Goal: Check status: Check status

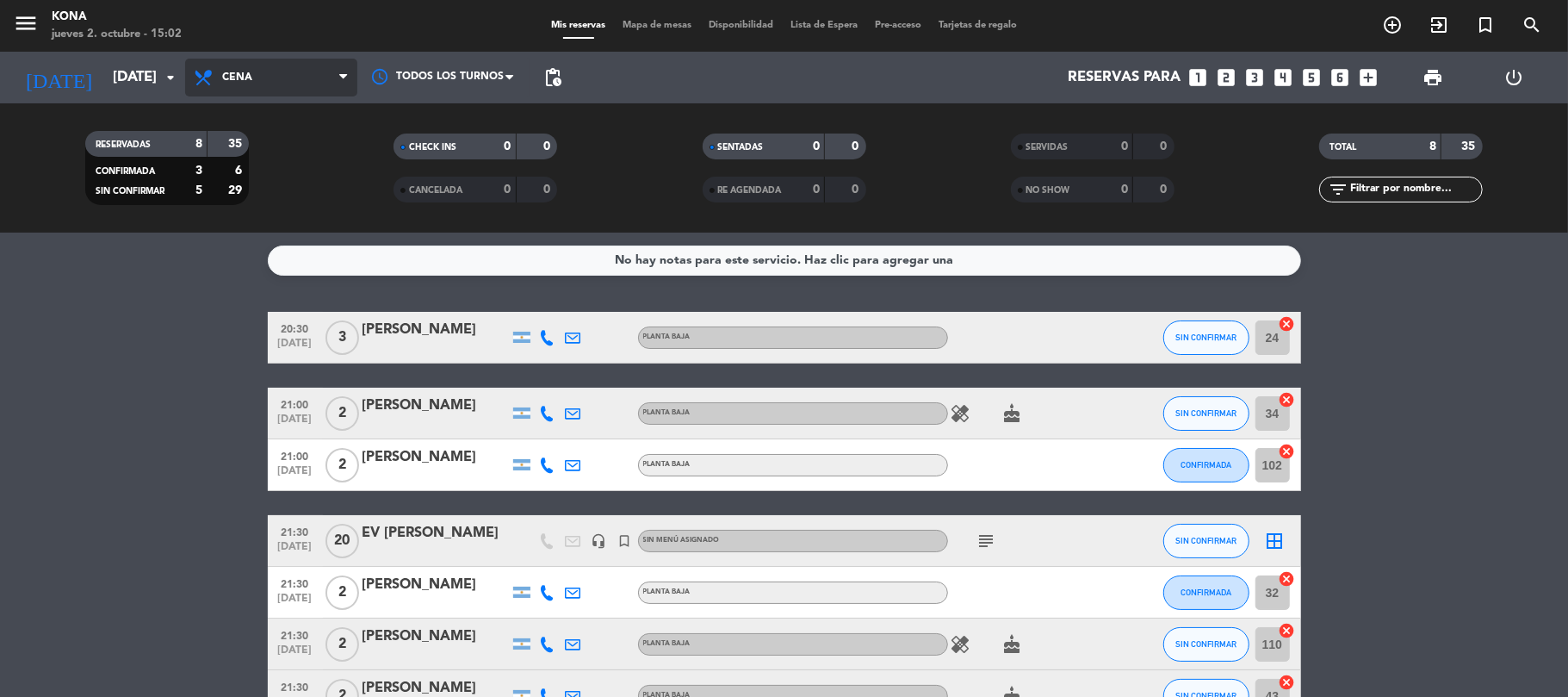
click at [288, 74] on span "Cena" at bounding box center [271, 77] width 172 height 38
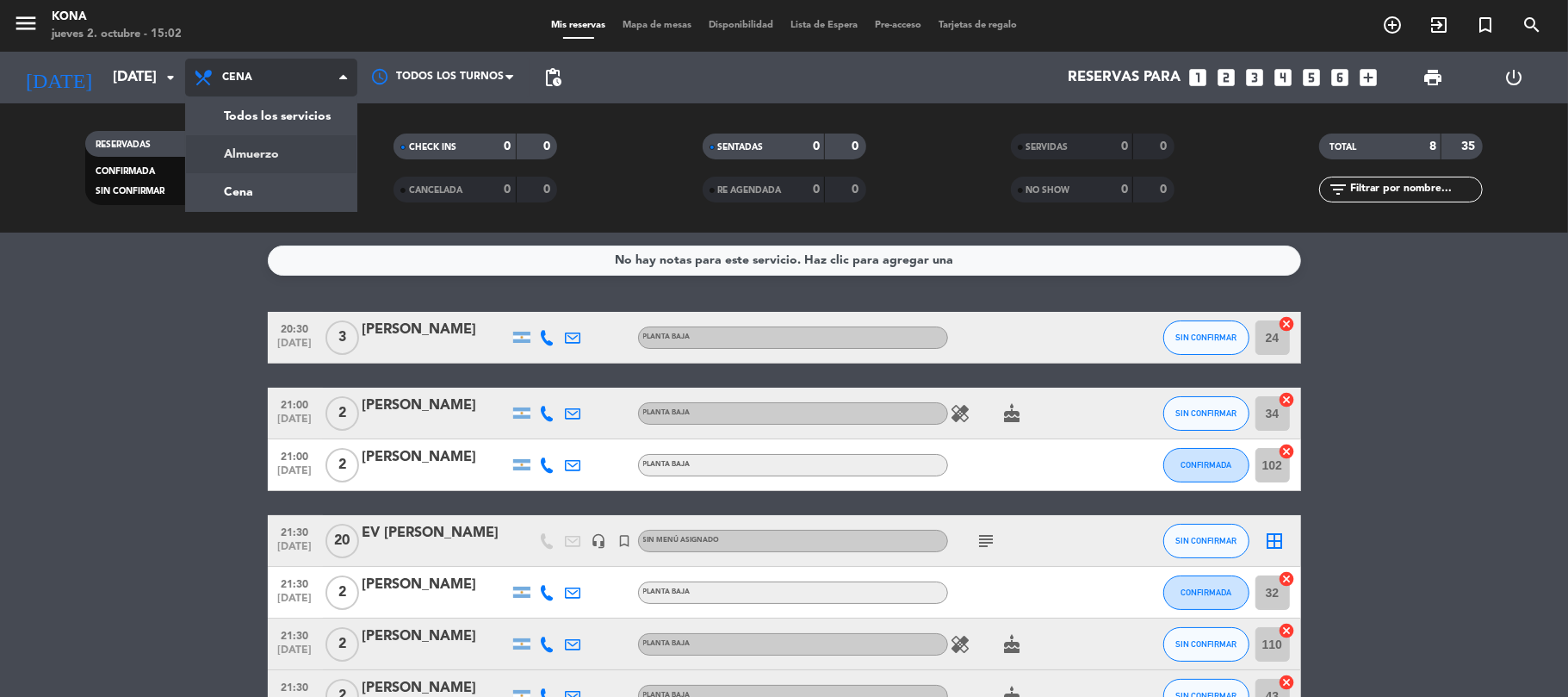
click at [283, 152] on div "menu Kona [DATE] 2. octubre - 15:02 Mis reservas Mapa de mesas Disponibilidad L…" at bounding box center [784, 116] width 1568 height 233
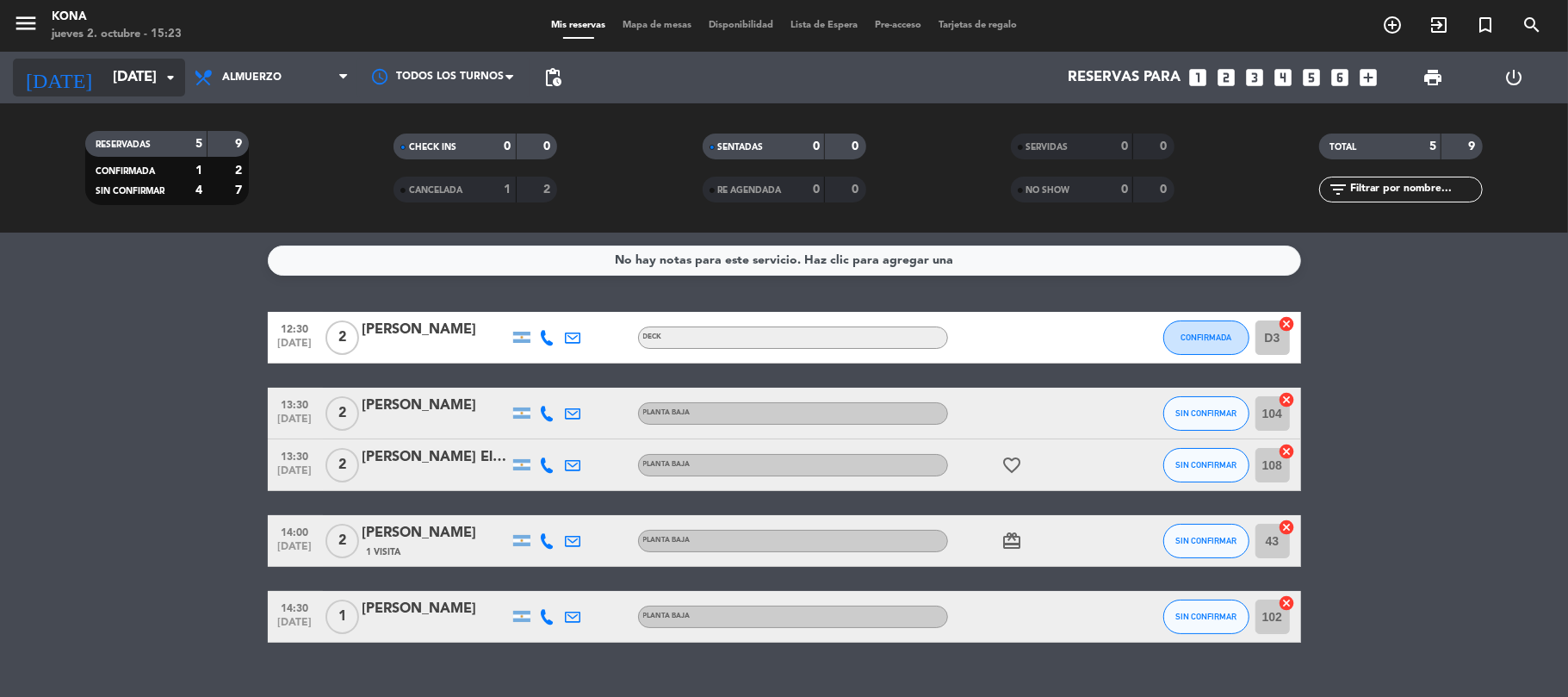
click at [112, 83] on input "[DATE]" at bounding box center [197, 77] width 186 height 34
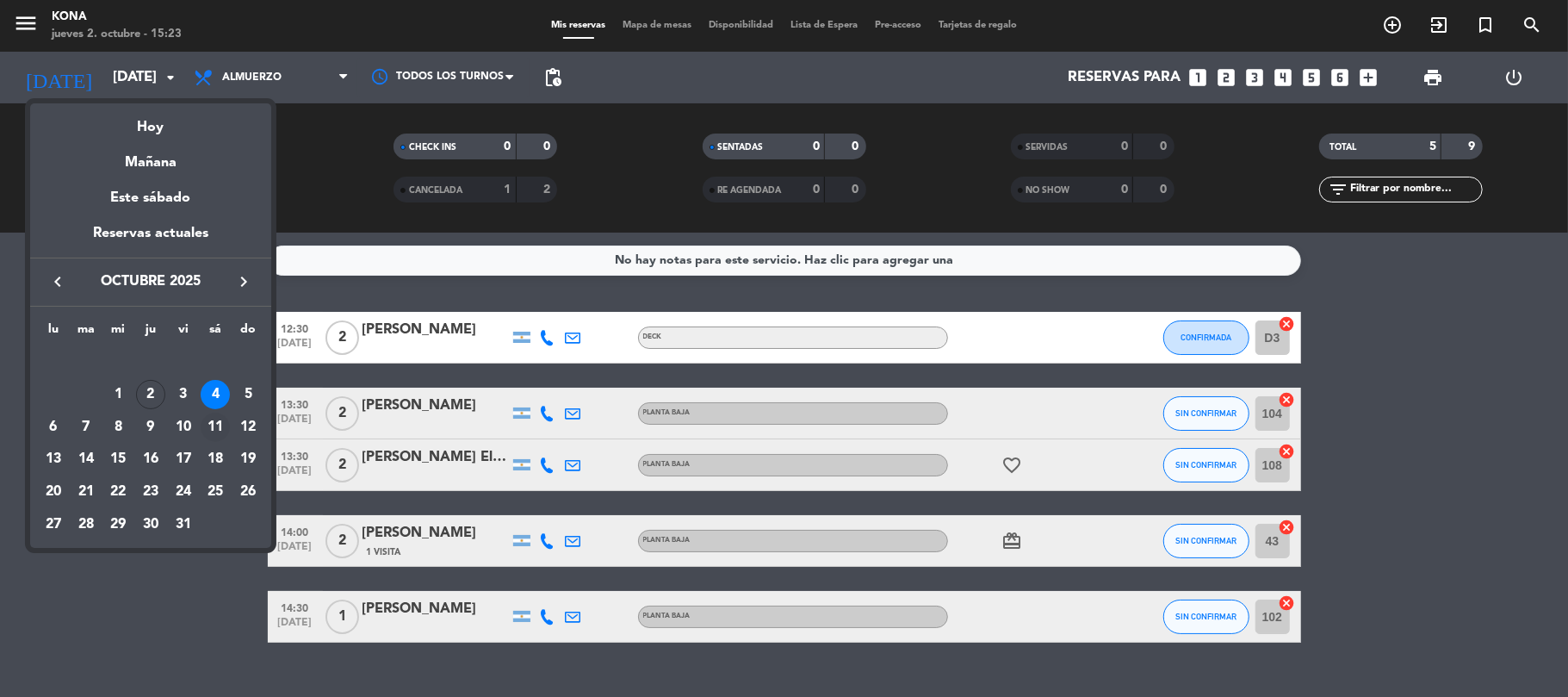
click at [217, 425] on div "11" at bounding box center [215, 427] width 29 height 29
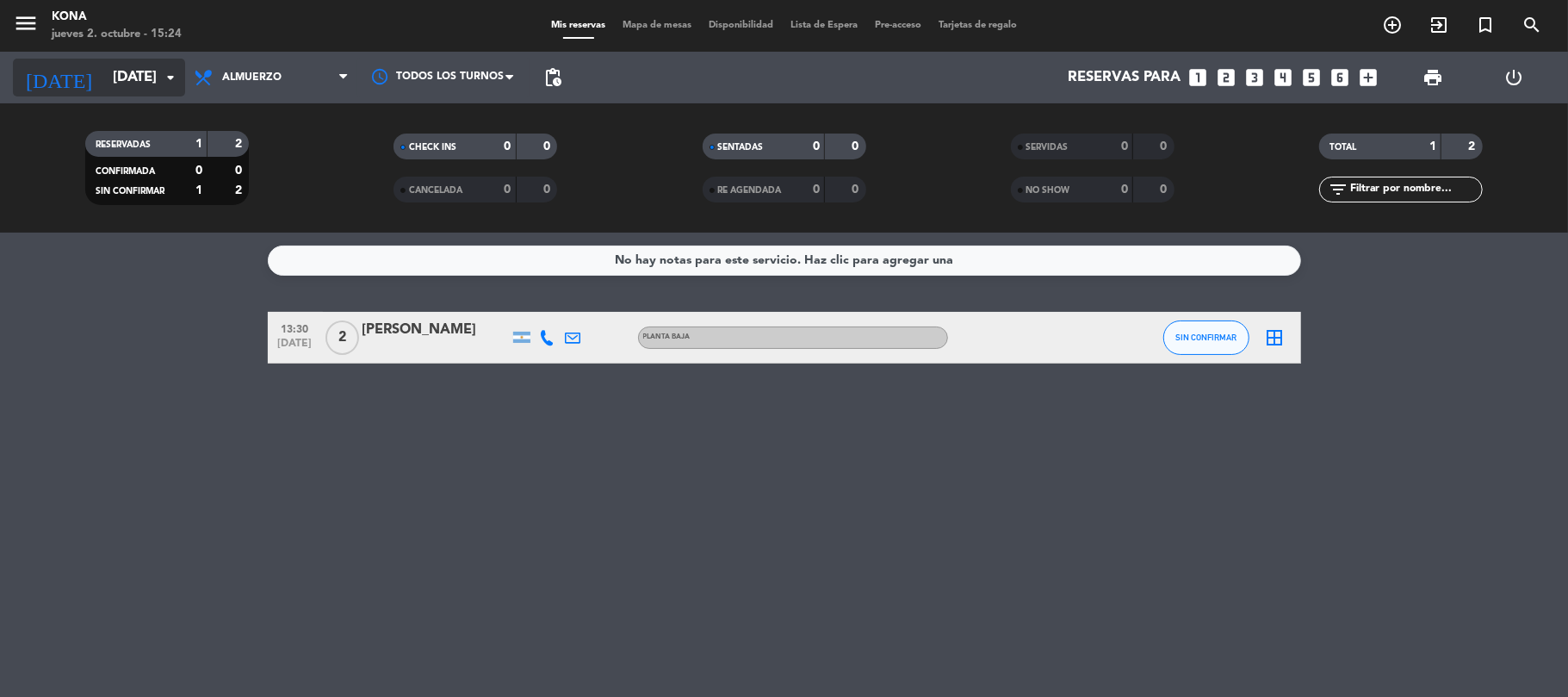
click at [141, 87] on input "[DATE]" at bounding box center [197, 77] width 186 height 34
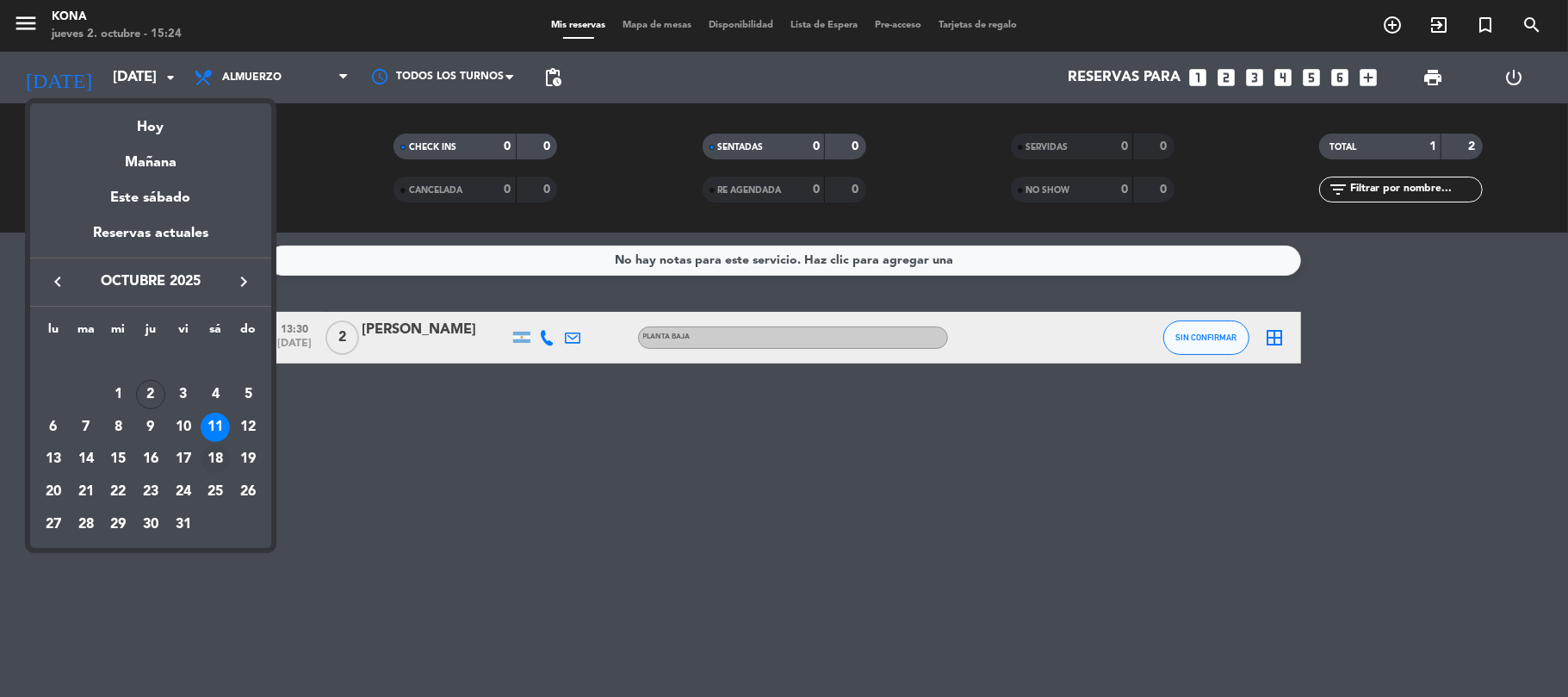
click at [209, 456] on div "18" at bounding box center [215, 459] width 29 height 29
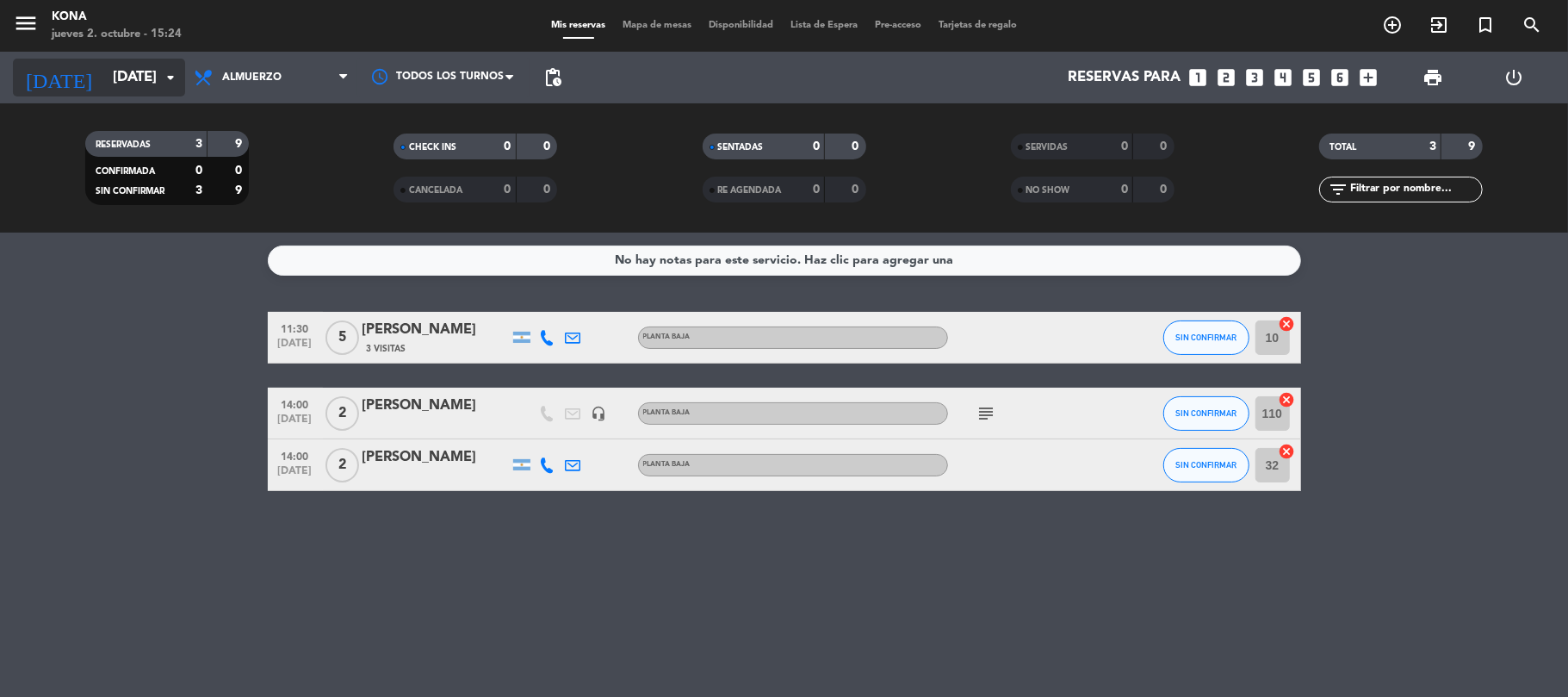
click at [148, 70] on input "[DATE]" at bounding box center [197, 77] width 186 height 34
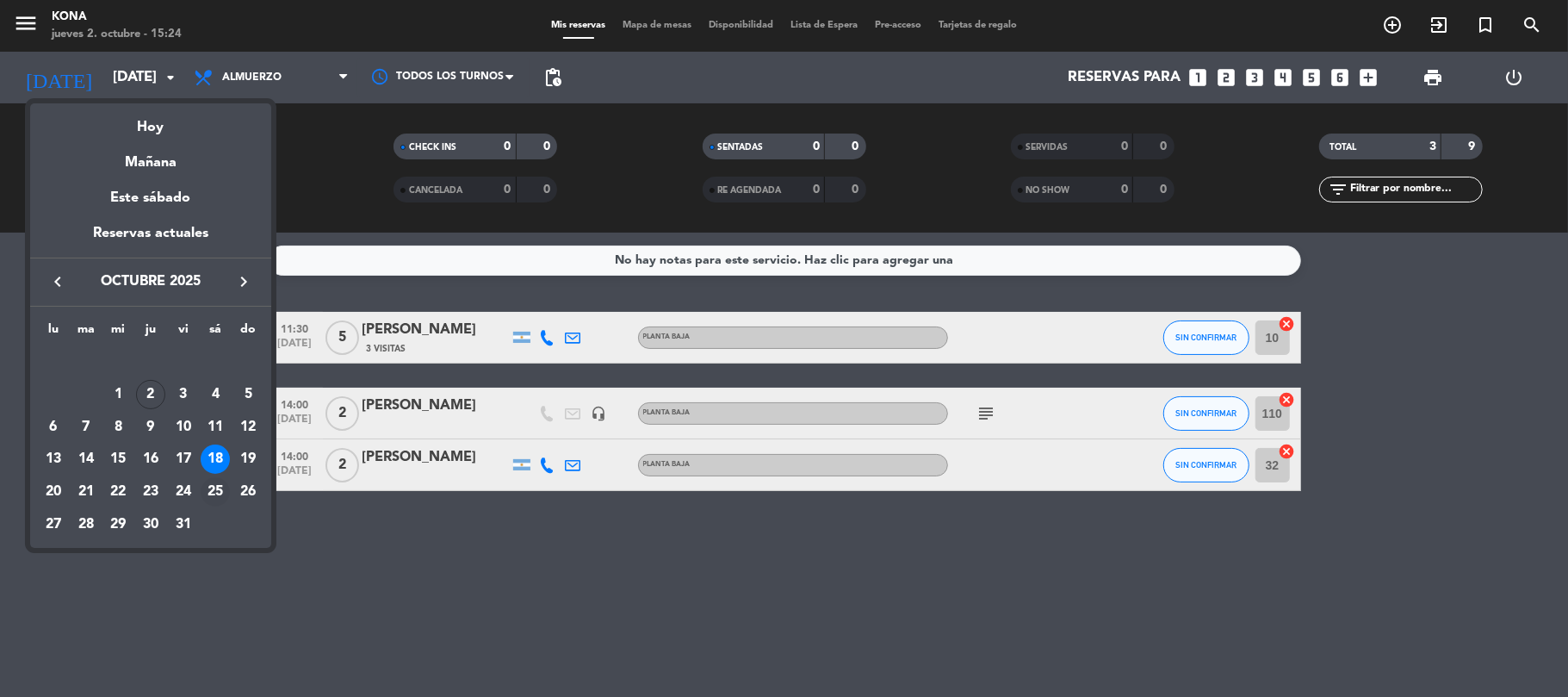
click at [217, 490] on div "25" at bounding box center [215, 491] width 29 height 29
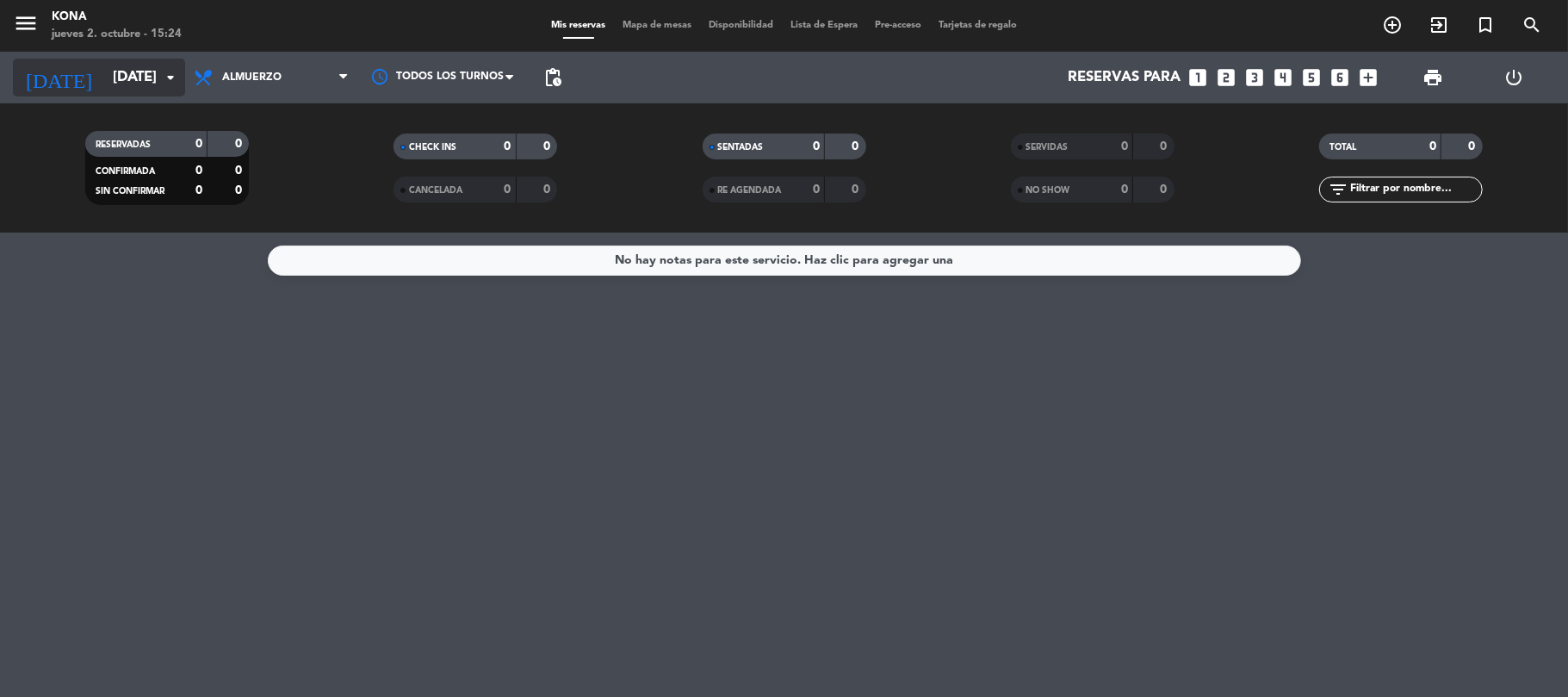
click at [155, 86] on input "[DATE]" at bounding box center [197, 77] width 186 height 34
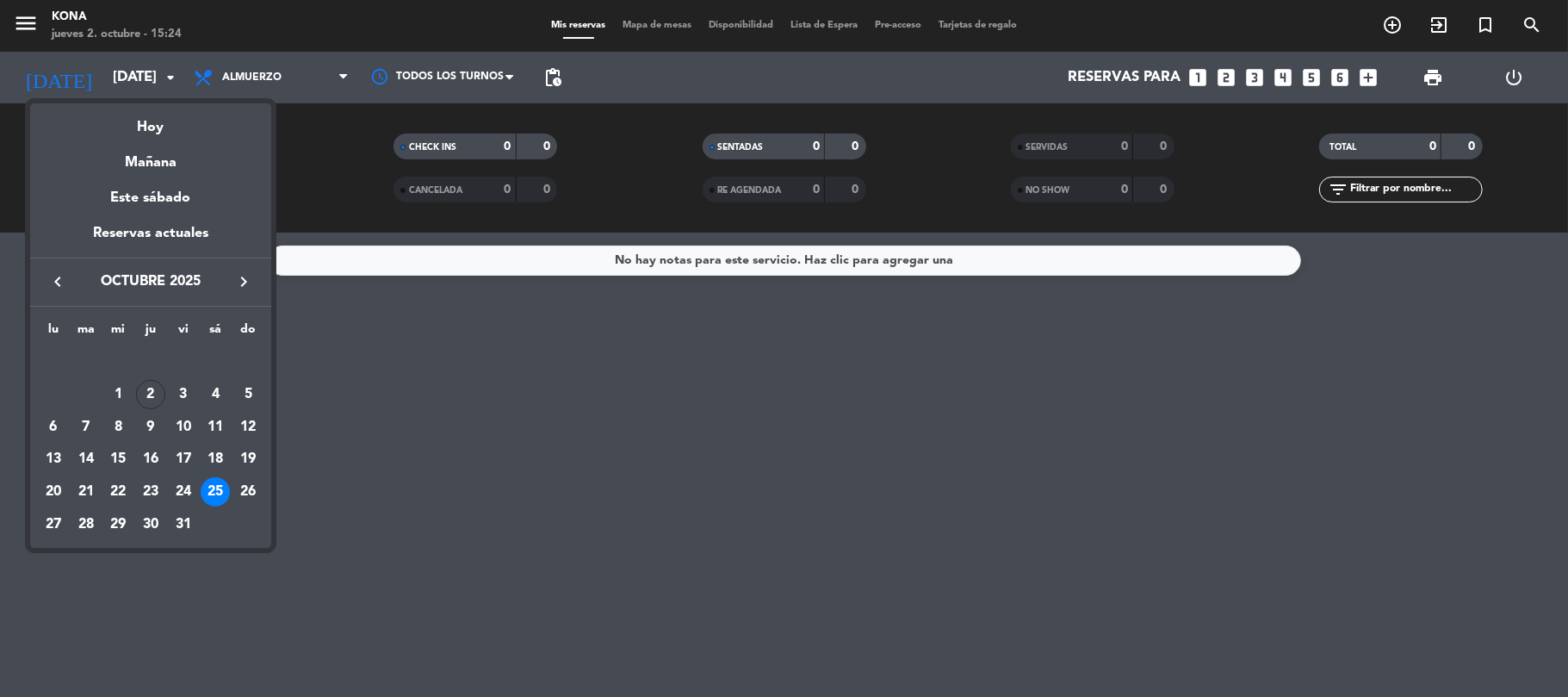
click at [236, 280] on icon "keyboard_arrow_right" at bounding box center [243, 281] width 20 height 20
click at [211, 353] on div "1" at bounding box center [215, 361] width 29 height 29
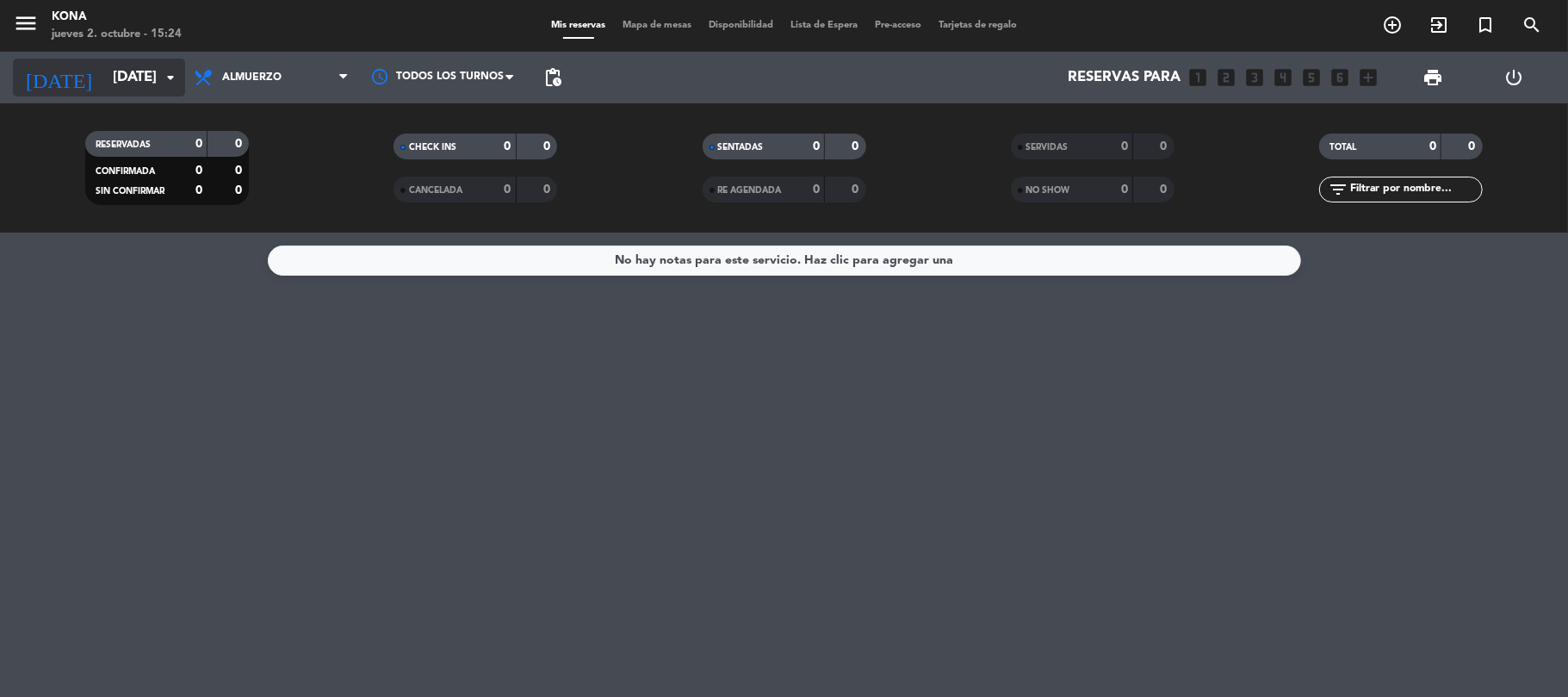
click at [166, 80] on icon "arrow_drop_down" at bounding box center [170, 77] width 20 height 20
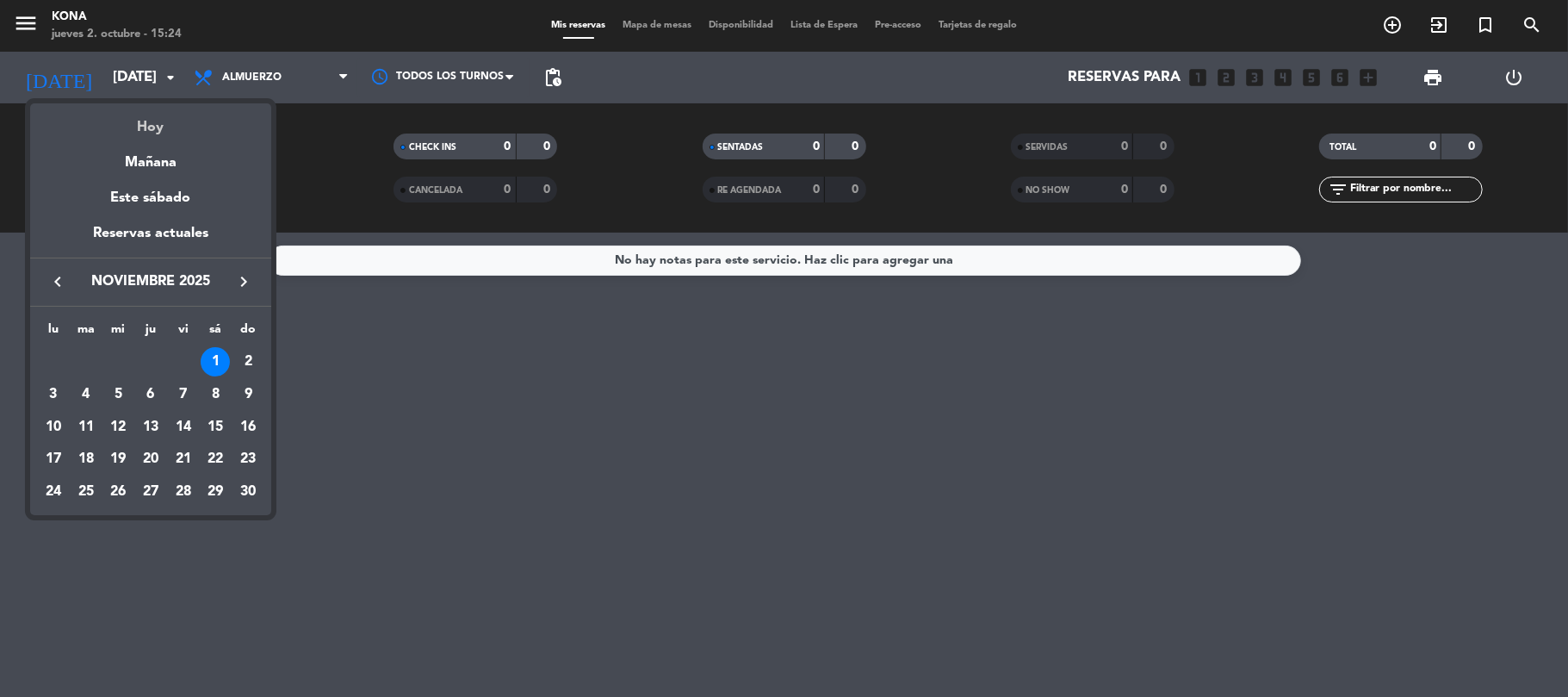
click at [163, 125] on div "Hoy" at bounding box center [151, 121] width 241 height 36
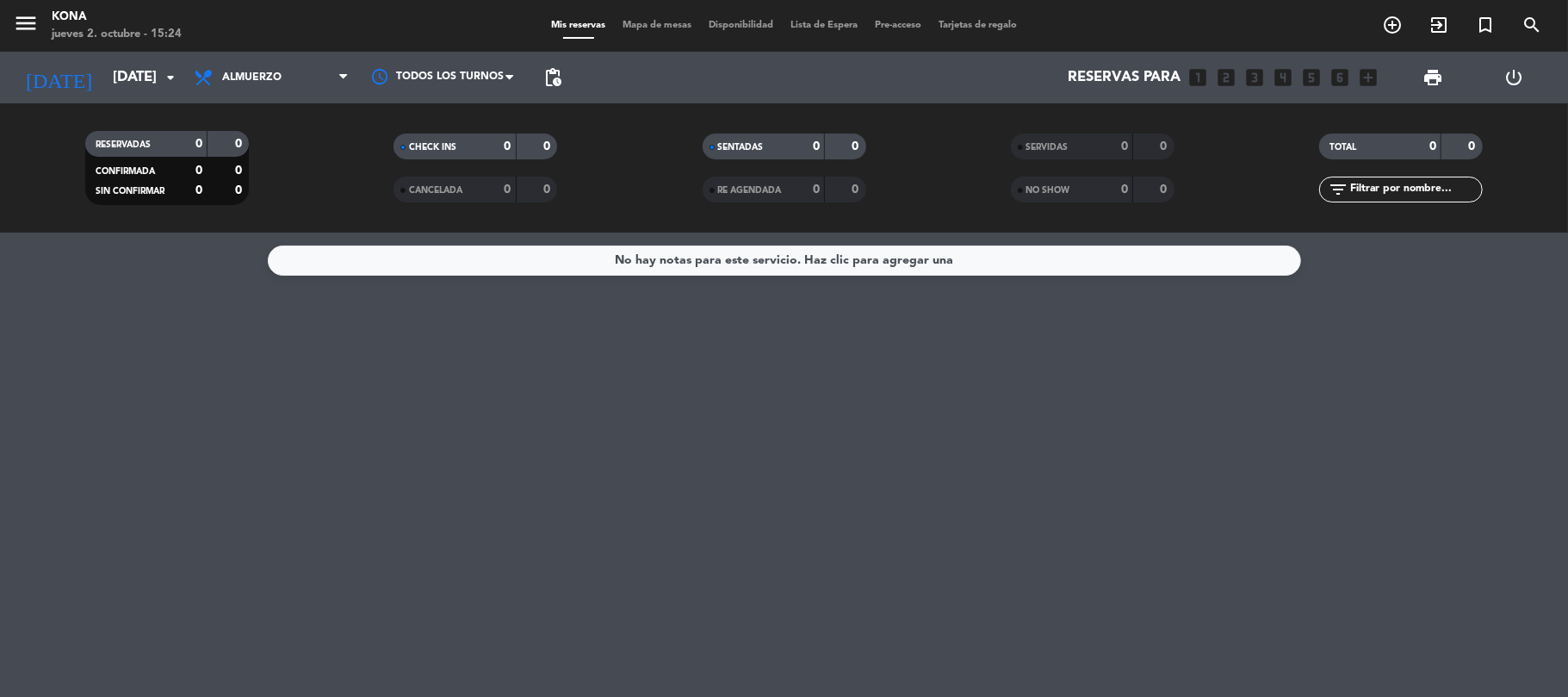
type input "[DEMOGRAPHIC_DATA][DATE]"
click at [322, 90] on span "Almuerzo" at bounding box center [271, 77] width 172 height 38
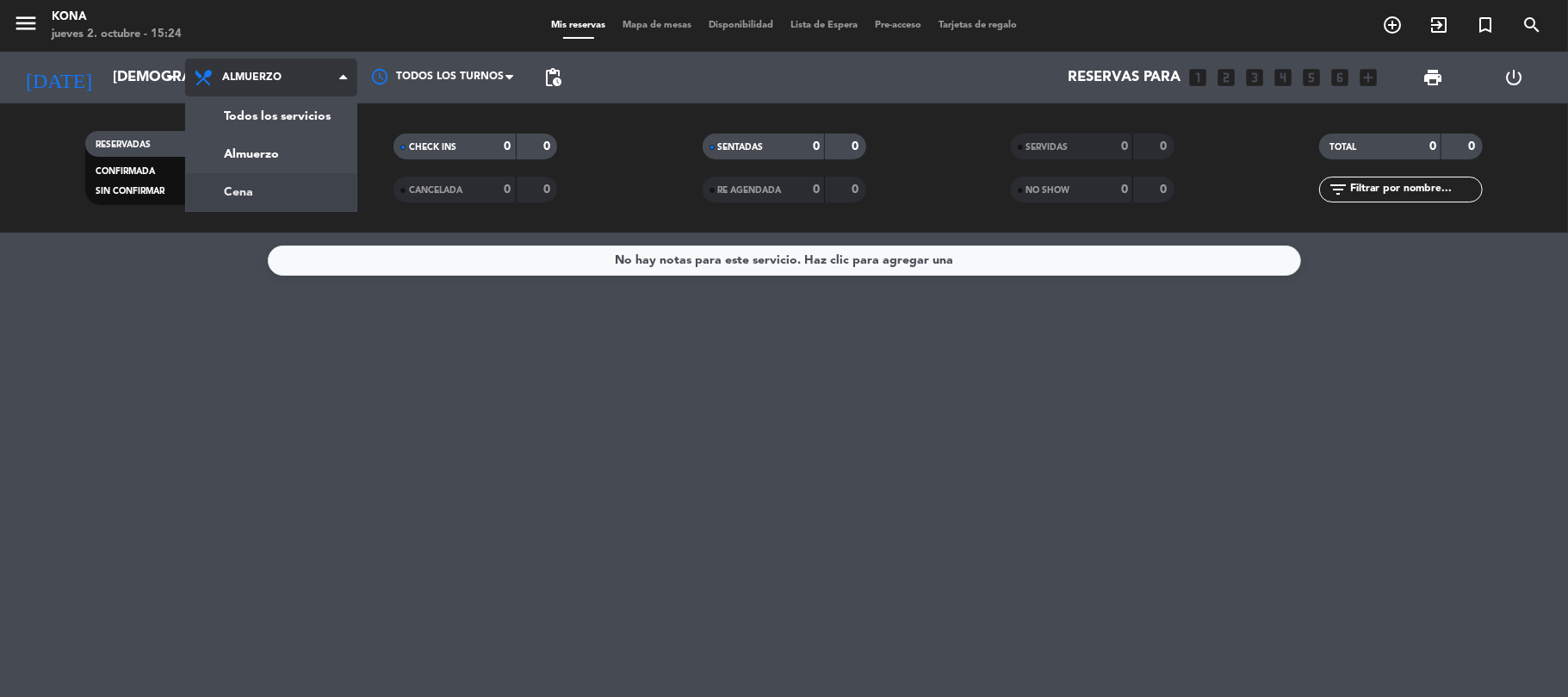
click at [290, 194] on div "menu Kona [DATE] 2. octubre - 15:24 Mis reservas Mapa de mesas Disponibilidad L…" at bounding box center [784, 116] width 1568 height 233
